Goal: Navigation & Orientation: Find specific page/section

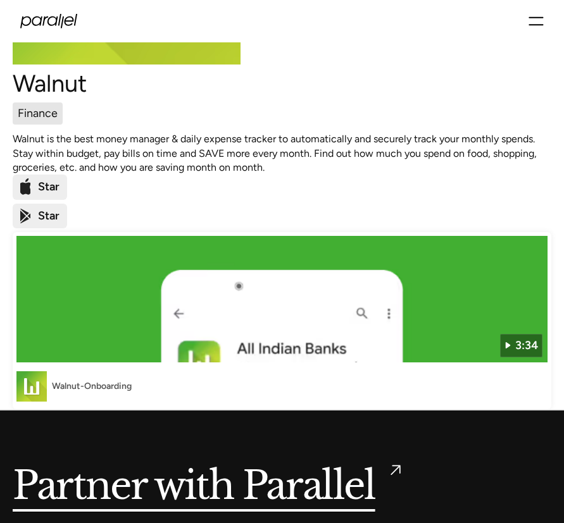
scroll to position [203, 0]
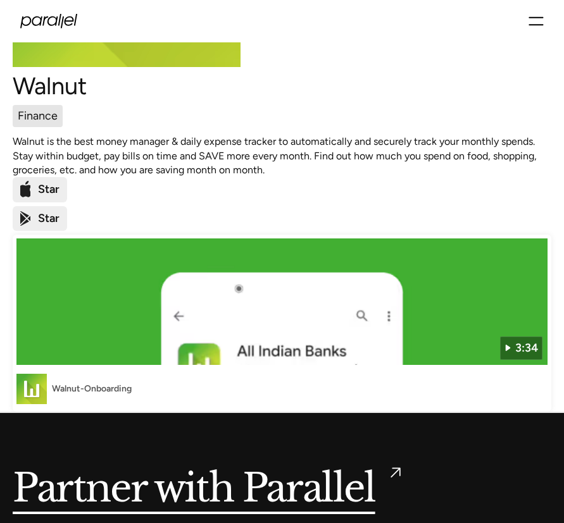
click at [304, 326] on img at bounding box center [281, 302] width 531 height 127
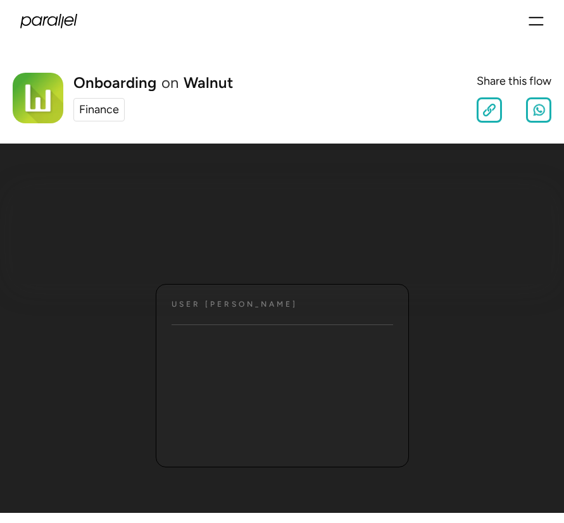
click at [198, 315] on div "User JOurney Text" at bounding box center [282, 376] width 253 height 184
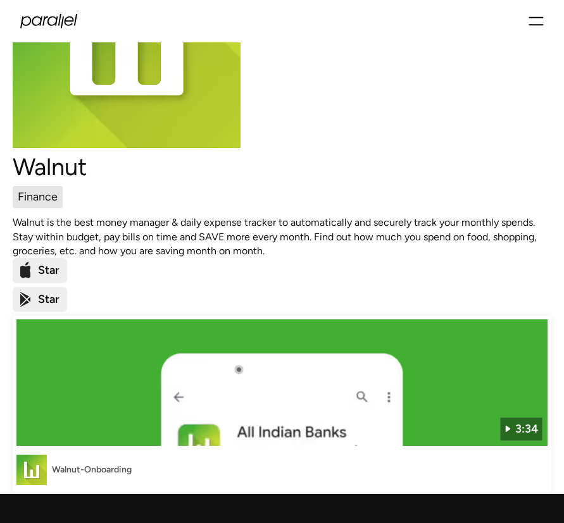
scroll to position [95, 0]
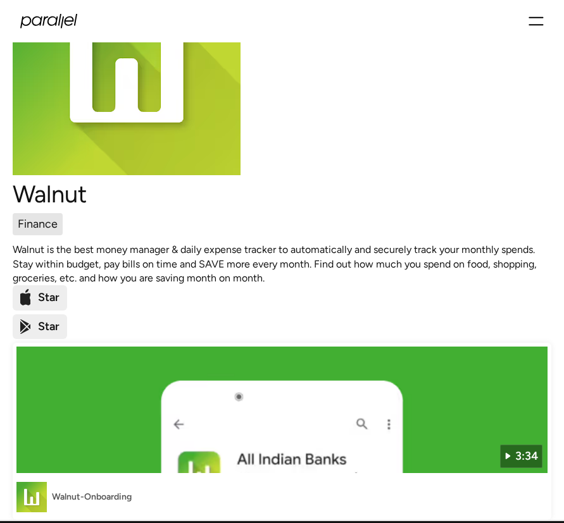
click at [266, 407] on img at bounding box center [281, 410] width 531 height 127
